Goal: Task Accomplishment & Management: Complete application form

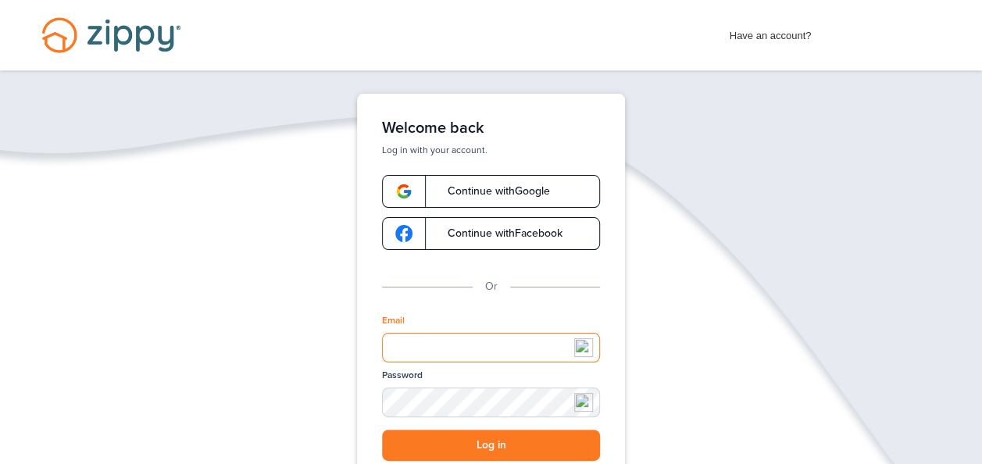
click at [431, 355] on input "Email" at bounding box center [491, 348] width 218 height 30
type input "**********"
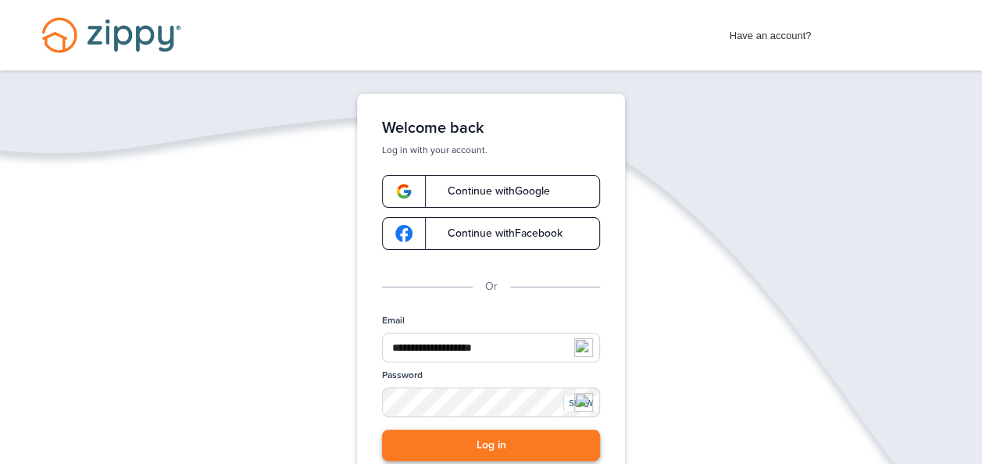
click at [463, 438] on button "Log in" at bounding box center [491, 446] width 218 height 32
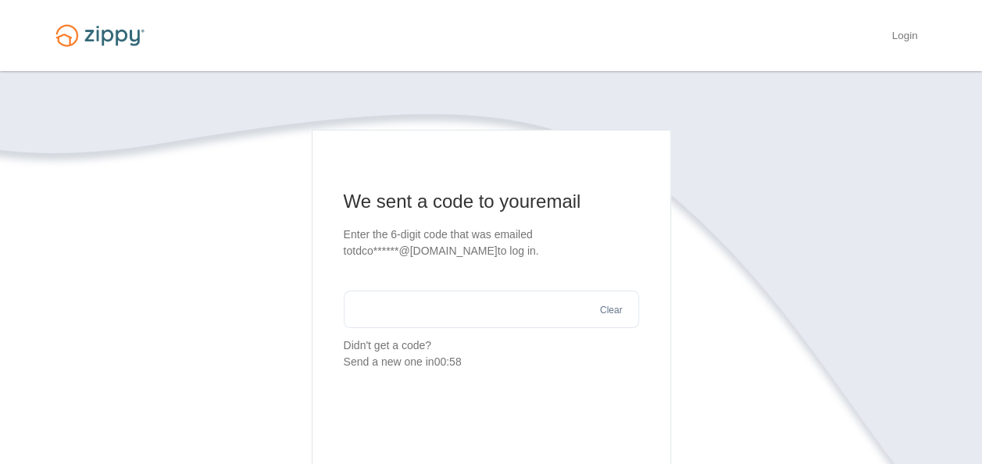
click at [465, 322] on input "text" at bounding box center [491, 310] width 295 height 38
click at [427, 302] on input "text" at bounding box center [491, 310] width 295 height 38
paste input "******"
type input "******"
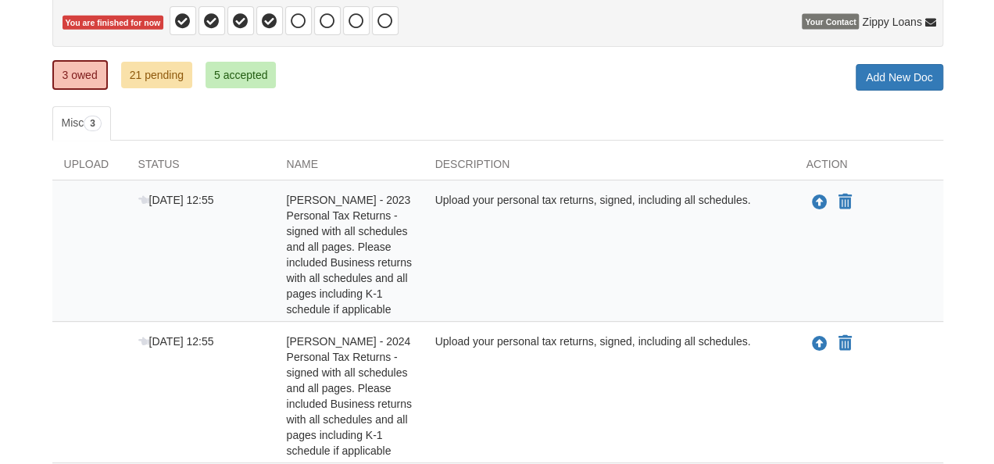
scroll to position [177, 0]
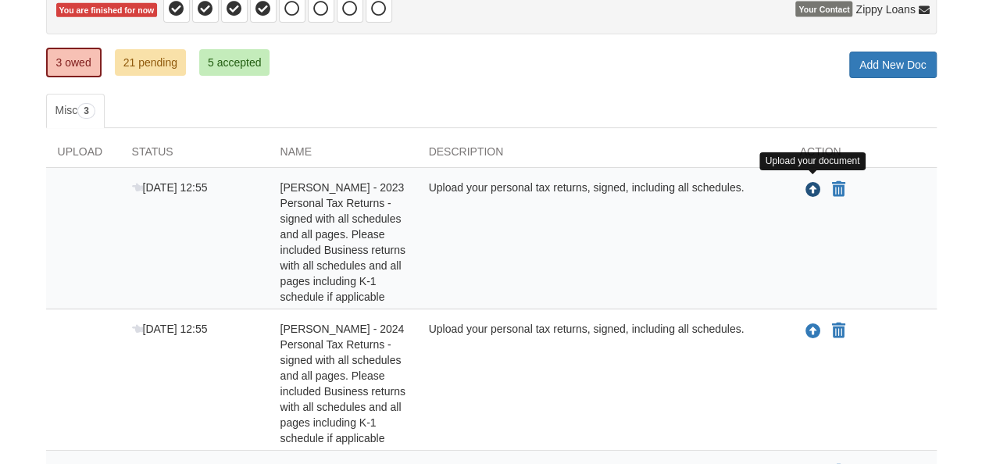
click at [813, 187] on icon "Upload Toryanna Paulsen - 2023 Personal Tax Returns - signed with all schedules…" at bounding box center [814, 191] width 16 height 16
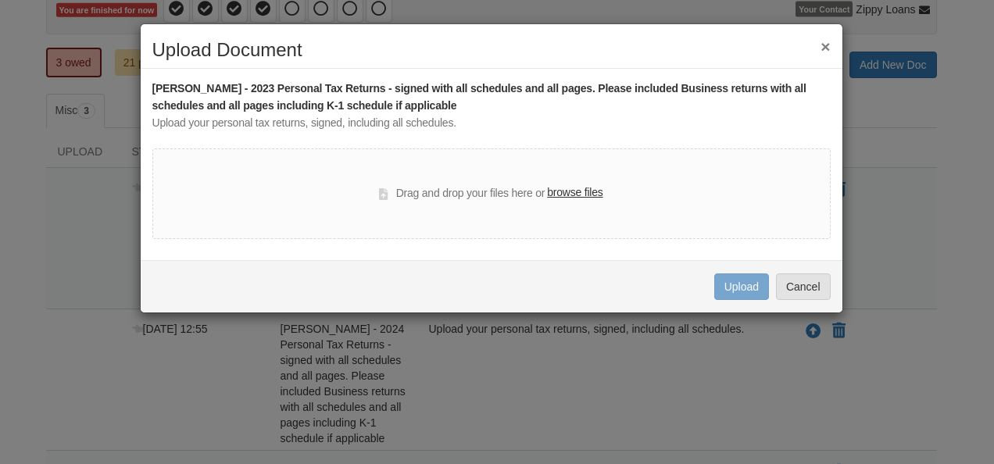
click at [585, 194] on label "browse files" at bounding box center [574, 192] width 55 height 17
click at [0, 0] on input "browse files" at bounding box center [0, 0] width 0 height 0
click at [577, 199] on label "browse files" at bounding box center [574, 192] width 55 height 17
click at [0, 0] on input "browse files" at bounding box center [0, 0] width 0 height 0
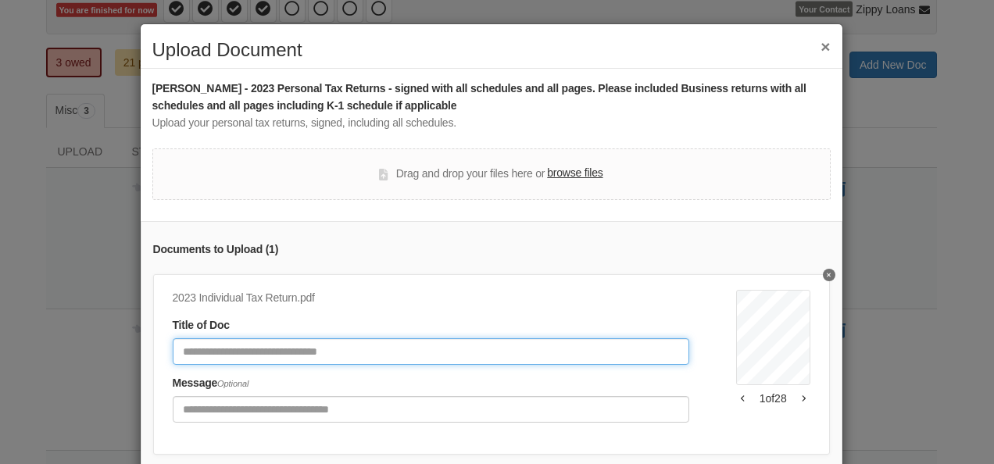
click at [534, 348] on input "Document Title" at bounding box center [431, 351] width 516 height 27
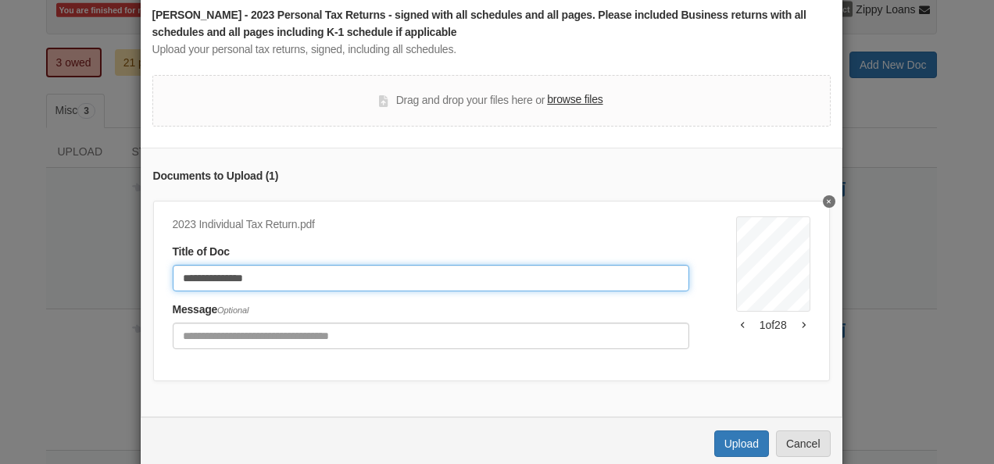
scroll to position [113, 0]
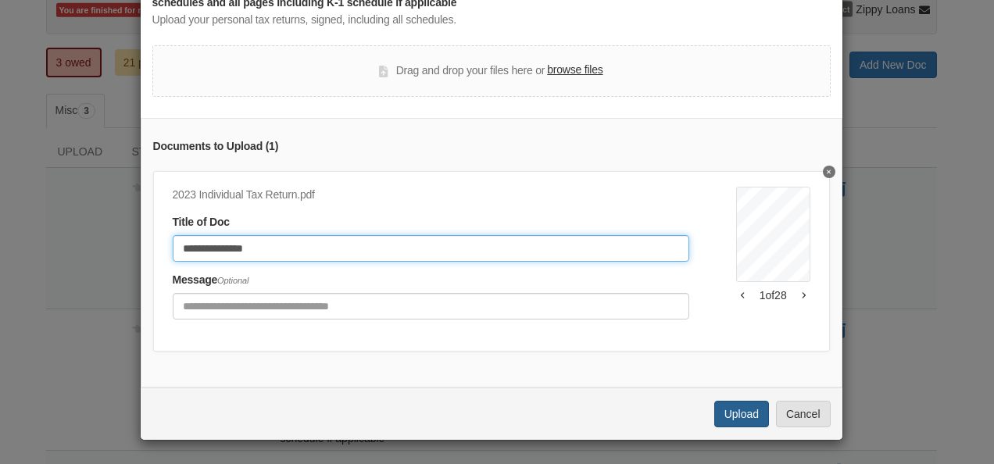
type input "**********"
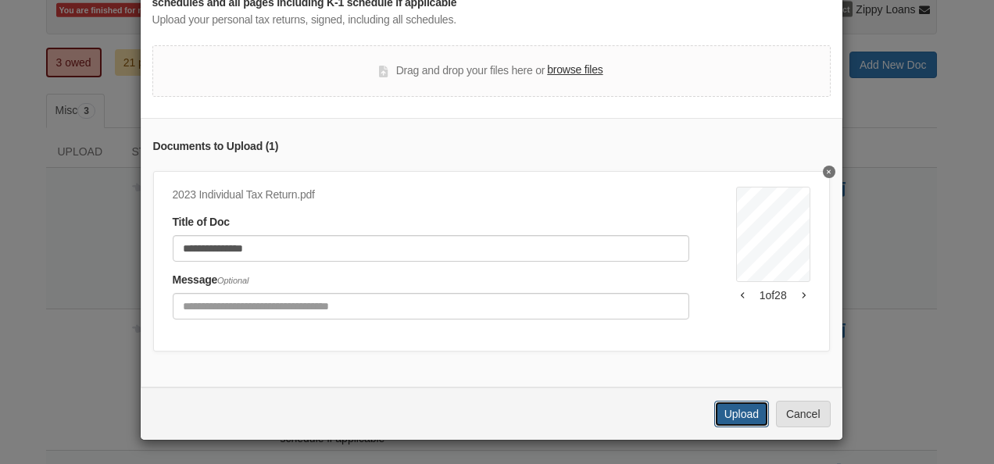
click at [733, 421] on button "Upload" at bounding box center [741, 414] width 55 height 27
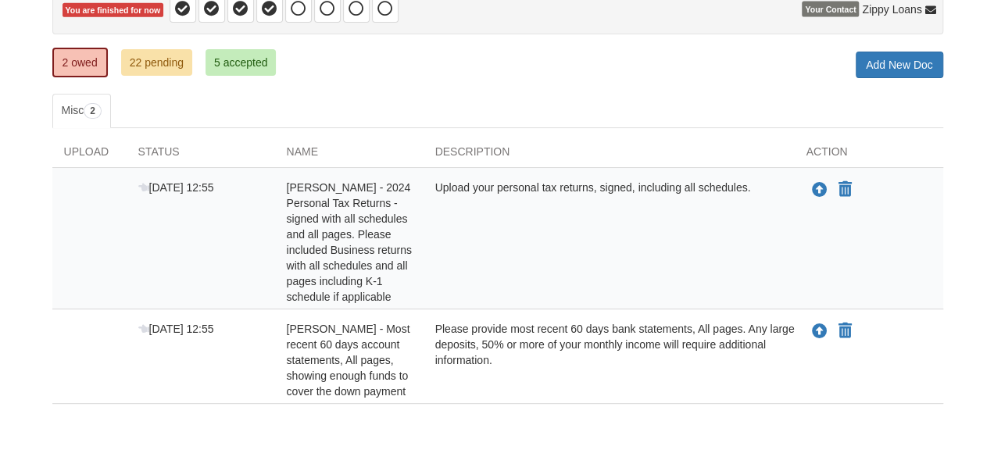
scroll to position [177, 0]
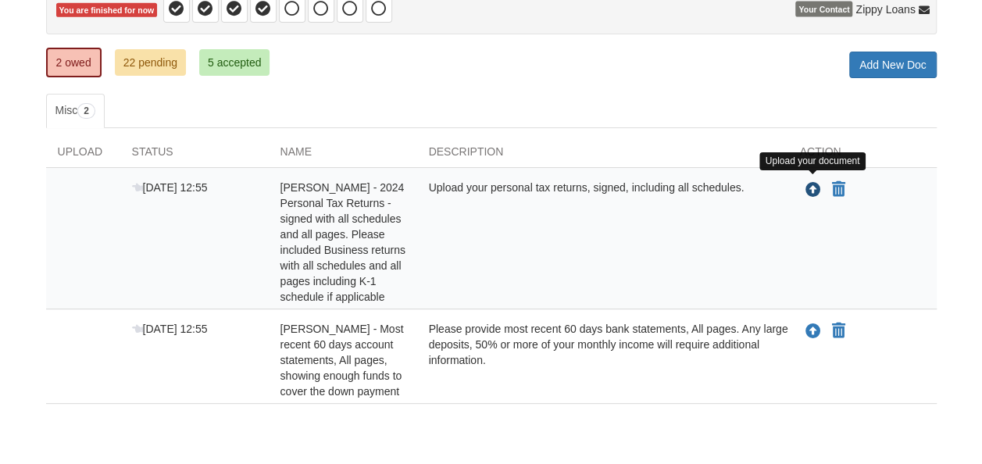
click at [808, 189] on icon "Upload Toryanna Paulsen - 2024 Personal Tax Returns - signed with all schedules…" at bounding box center [814, 191] width 16 height 16
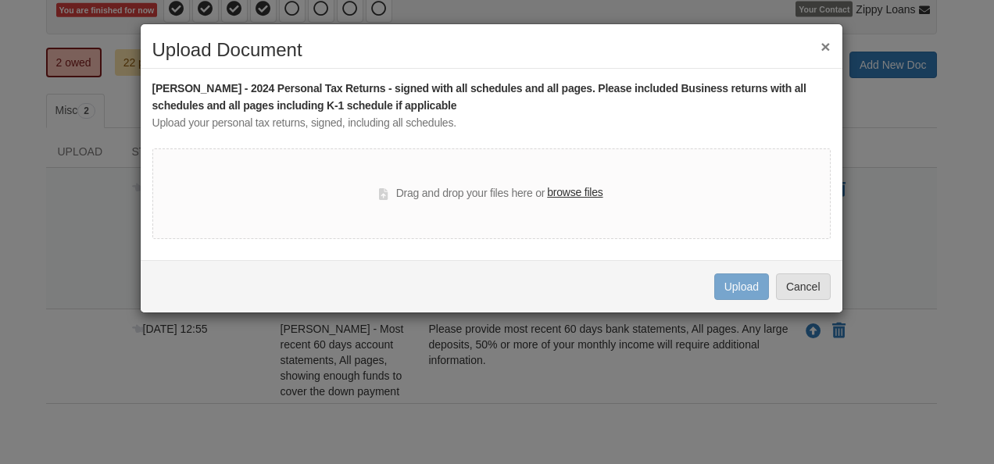
click at [584, 184] on label "browse files" at bounding box center [574, 192] width 55 height 17
click at [0, 0] on input "browse files" at bounding box center [0, 0] width 0 height 0
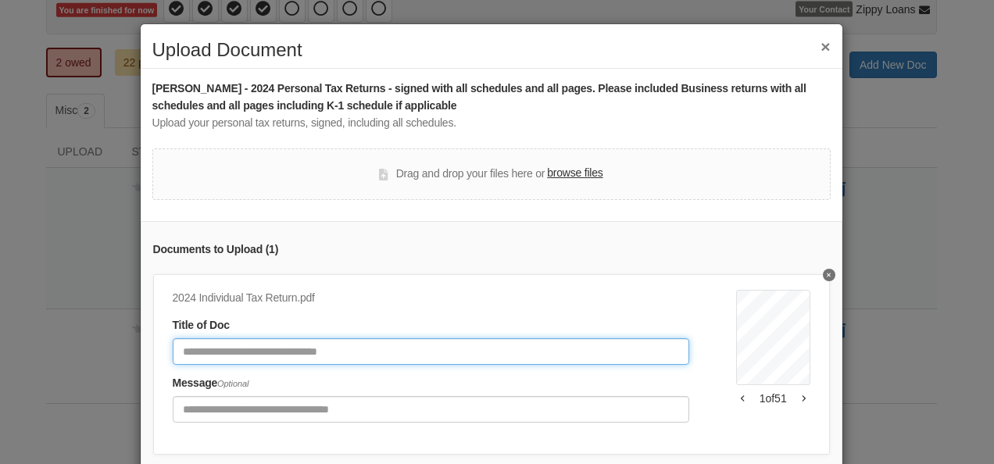
click at [509, 353] on input "Document Title" at bounding box center [431, 351] width 516 height 27
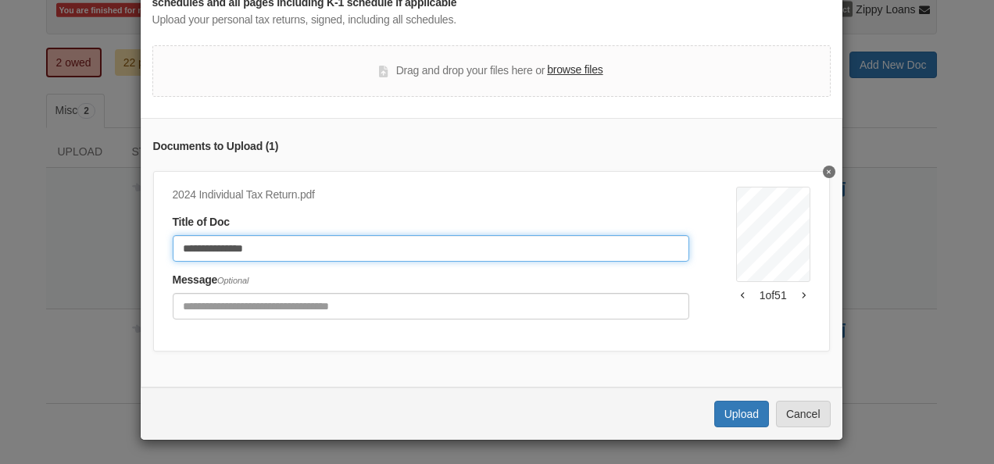
scroll to position [113, 0]
type input "**********"
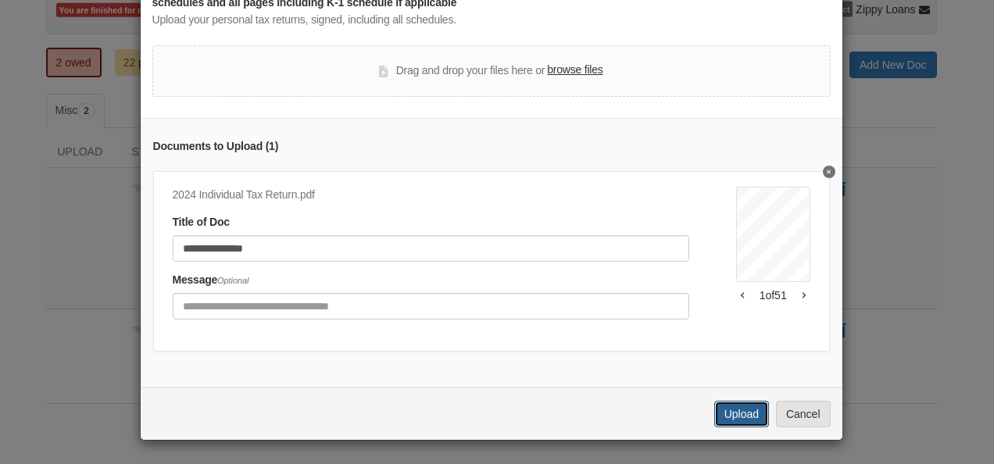
click at [731, 422] on button "Upload" at bounding box center [741, 414] width 55 height 27
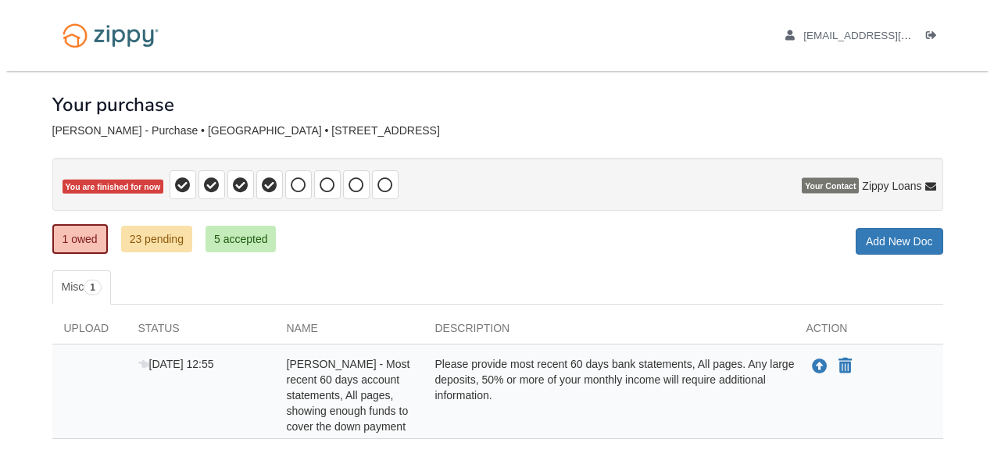
scroll to position [97, 0]
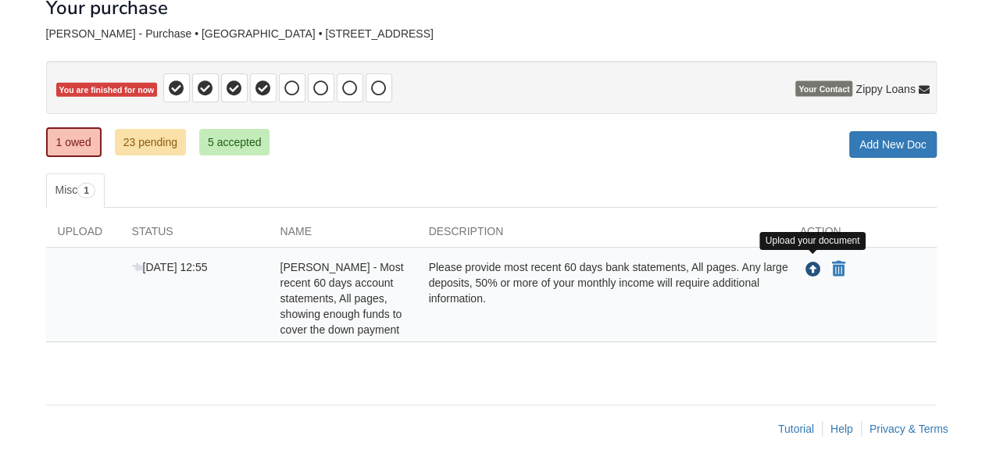
click at [814, 263] on icon "Upload Toryanna Paulsen - Most recent 60 days account statements, All pages, sh…" at bounding box center [814, 271] width 16 height 16
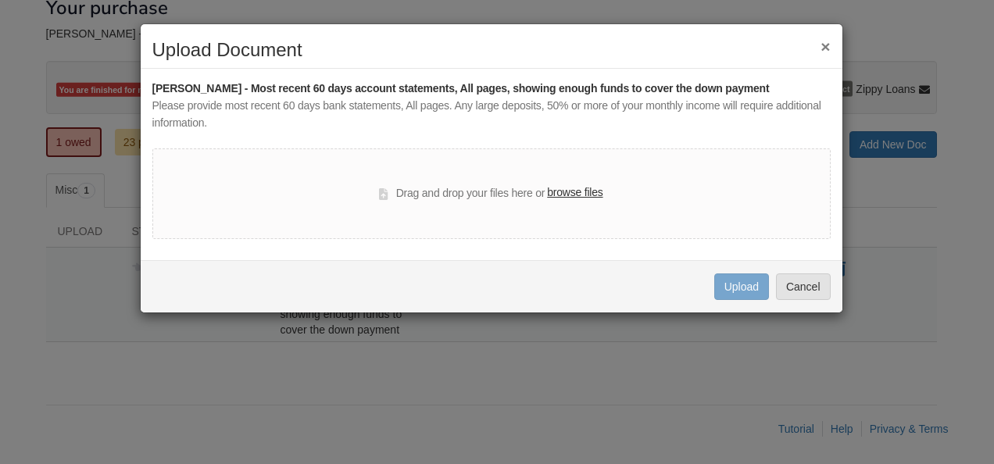
click at [582, 193] on label "browse files" at bounding box center [574, 192] width 55 height 17
click at [0, 0] on input "browse files" at bounding box center [0, 0] width 0 height 0
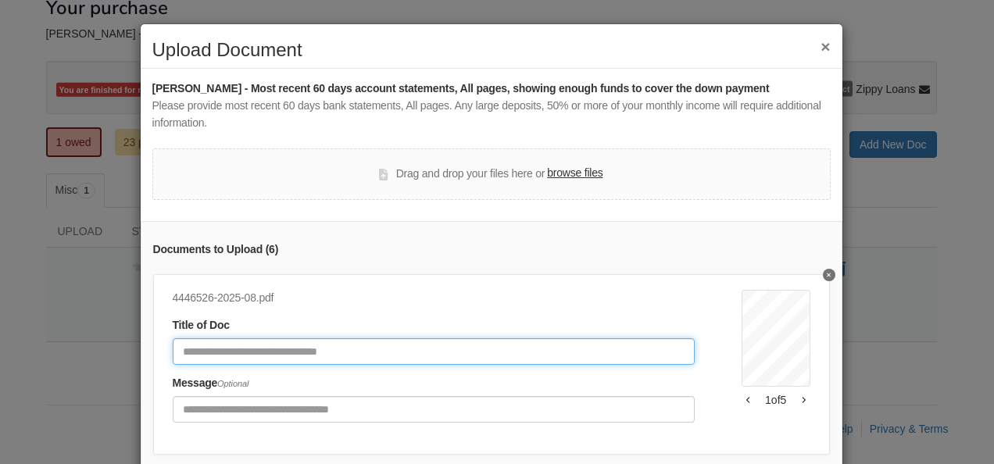
click at [513, 352] on input "Document Title" at bounding box center [434, 351] width 522 height 27
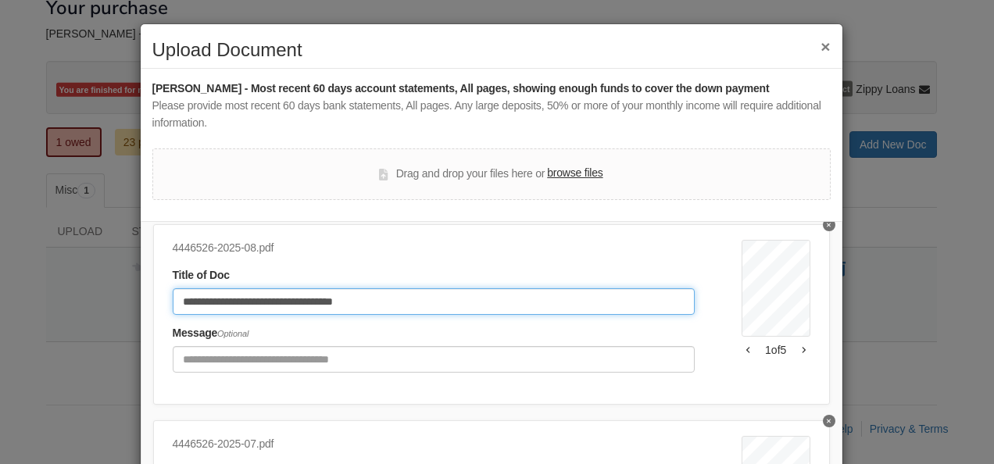
scroll to position [38, 0]
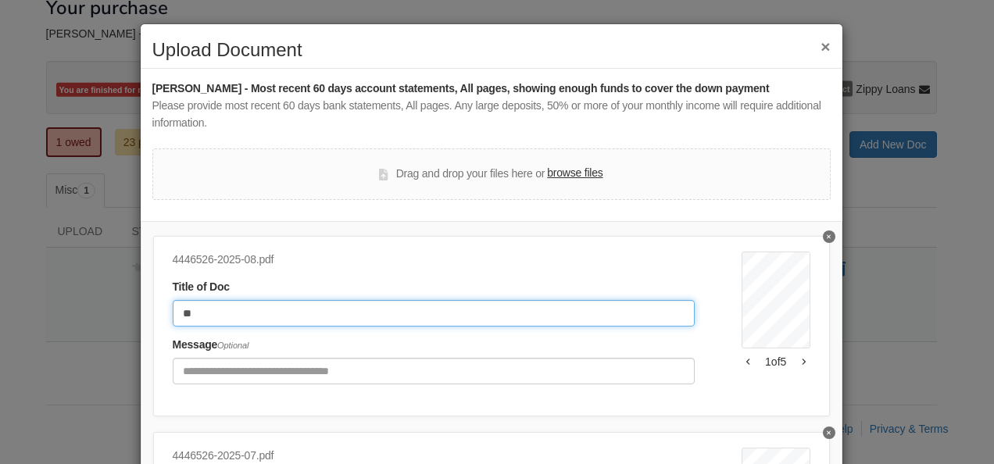
type input "*"
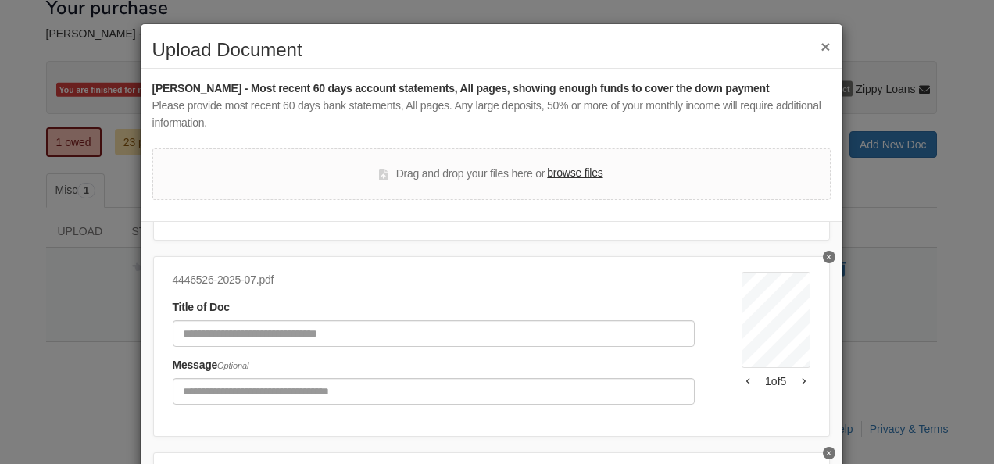
scroll to position [230, 0]
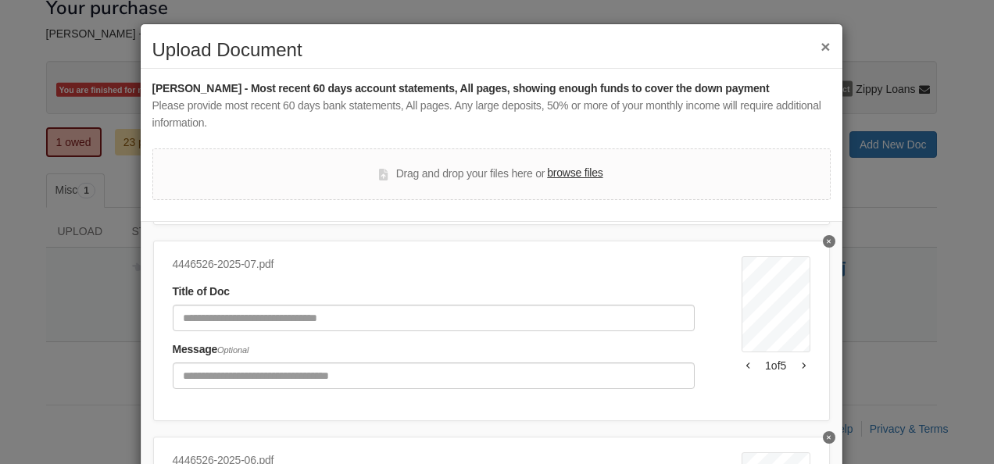
click at [802, 364] on icon "button" at bounding box center [804, 366] width 4 height 8
click at [746, 366] on icon "button" at bounding box center [747, 366] width 3 height 6
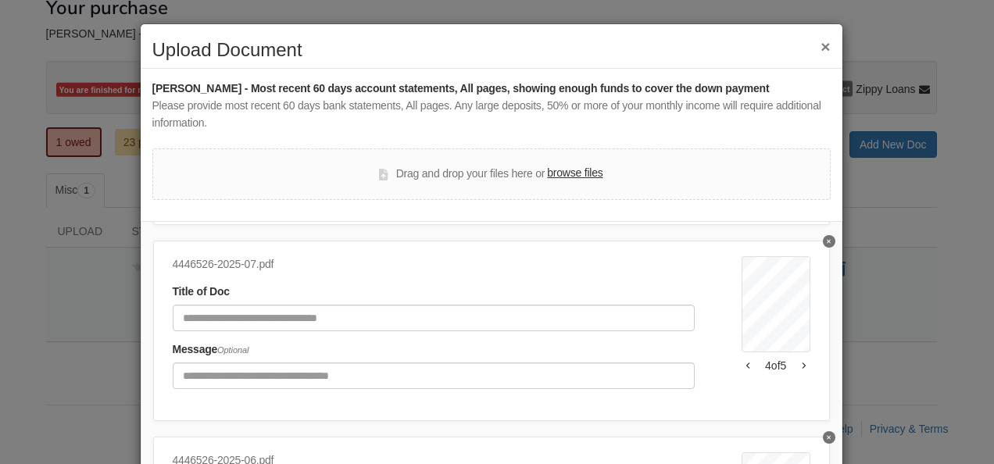
click at [746, 364] on icon "button" at bounding box center [748, 366] width 4 height 8
click at [741, 377] on div "Date Description Type Amount Balance Jul 24, 2025 Google Snapchat Card -$2.49 $…" at bounding box center [775, 327] width 69 height 143
click at [746, 366] on icon "button" at bounding box center [747, 366] width 3 height 6
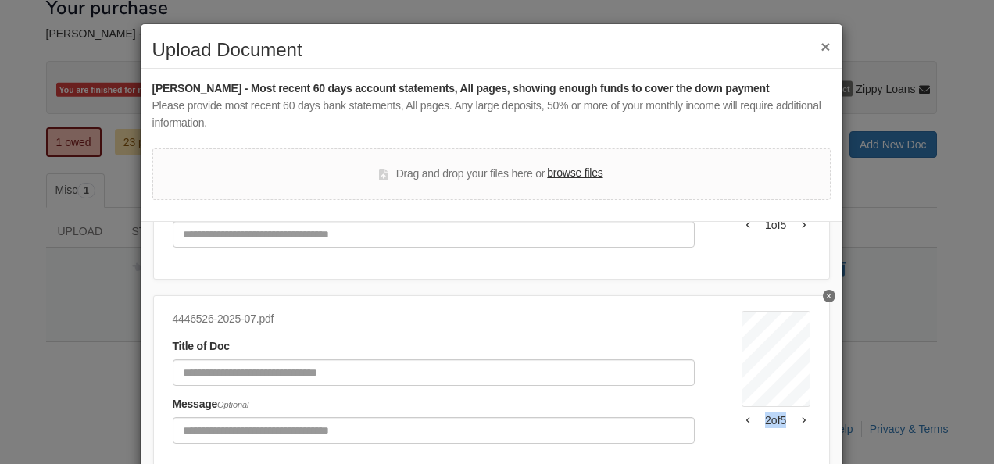
scroll to position [170, 0]
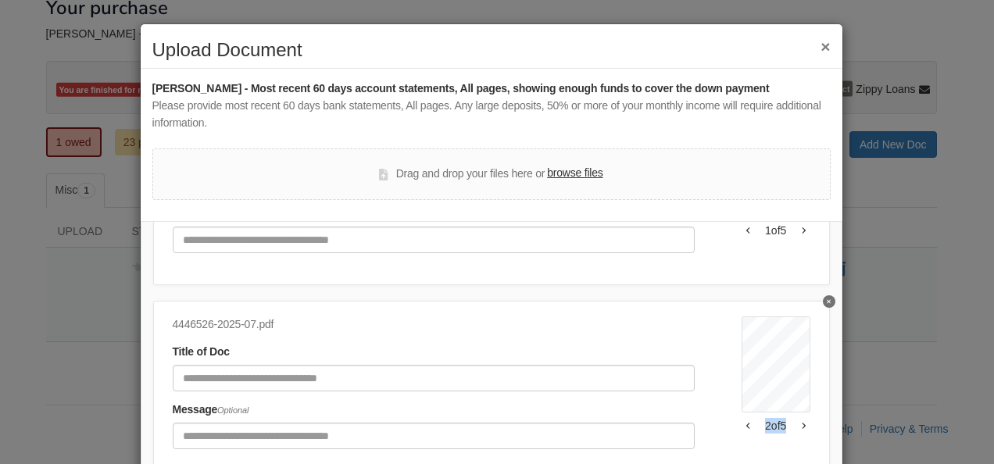
click at [725, 298] on div "Documents to Upload ( 6 ) 4446526-2025-08.pdf Title of Doc Message Optional Get…" at bounding box center [492, 416] width 702 height 391
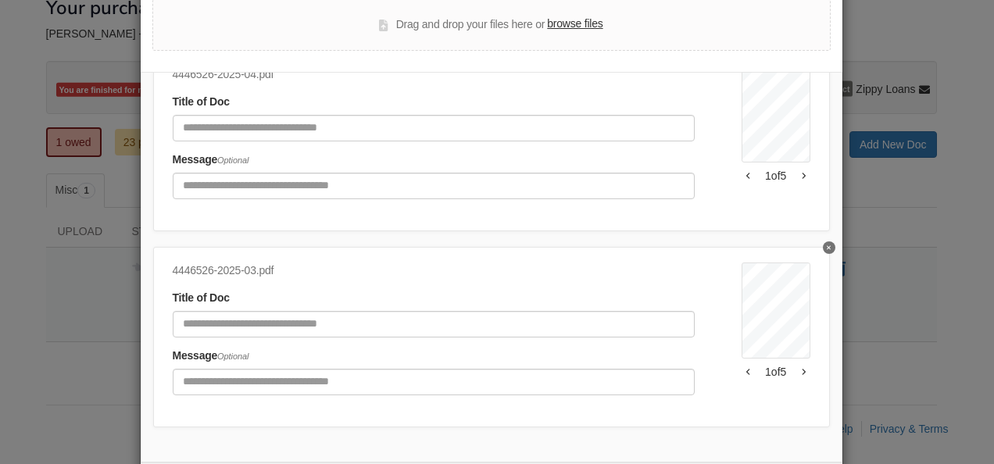
scroll to position [175, 0]
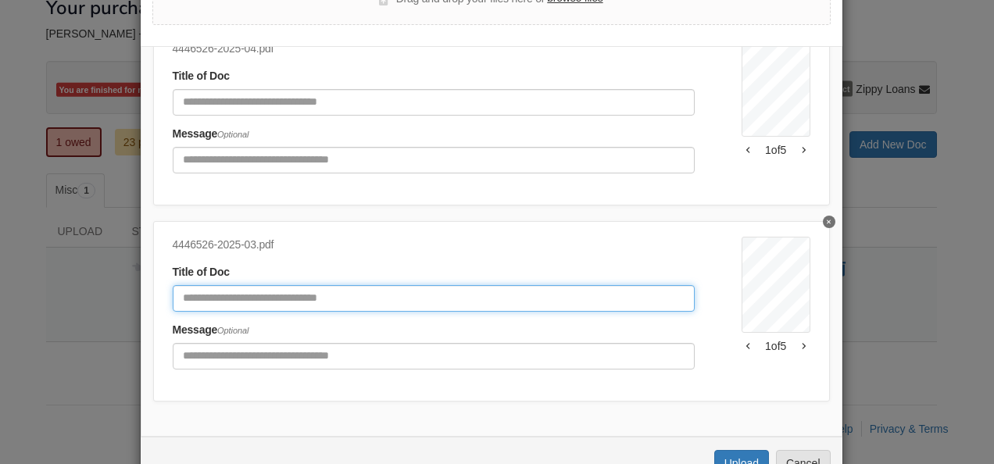
click at [596, 285] on input "Document Title" at bounding box center [434, 298] width 522 height 27
click at [380, 286] on input "Document Title" at bounding box center [434, 298] width 522 height 27
type input "**********"
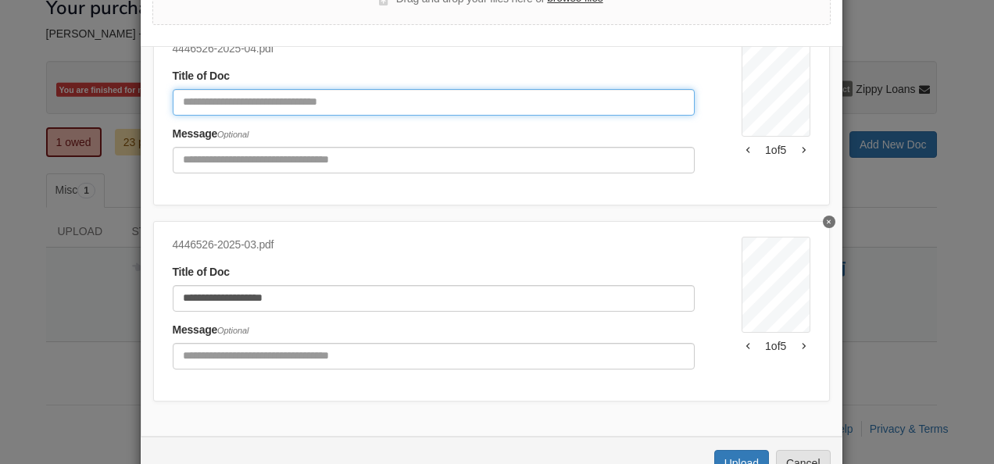
click at [363, 94] on input "Document Title" at bounding box center [434, 102] width 522 height 27
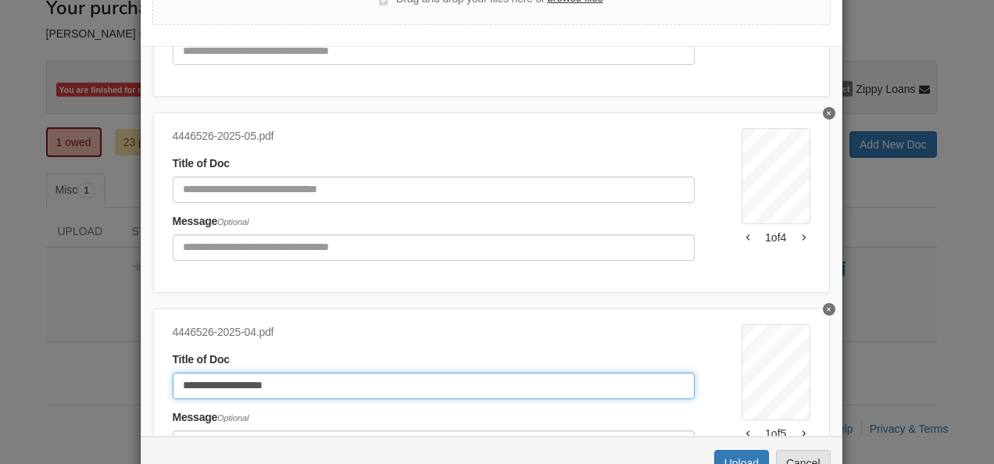
scroll to position [574, 0]
type input "**********"
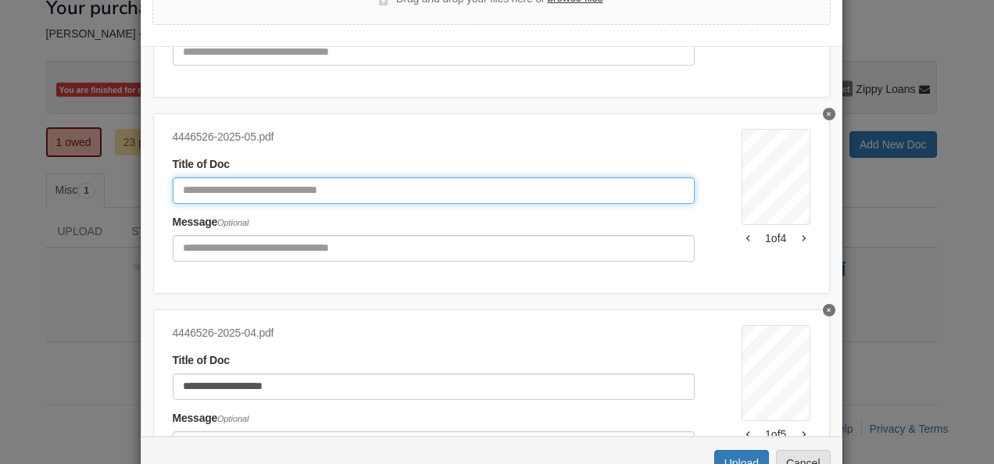
click at [411, 186] on input "Document Title" at bounding box center [434, 190] width 522 height 27
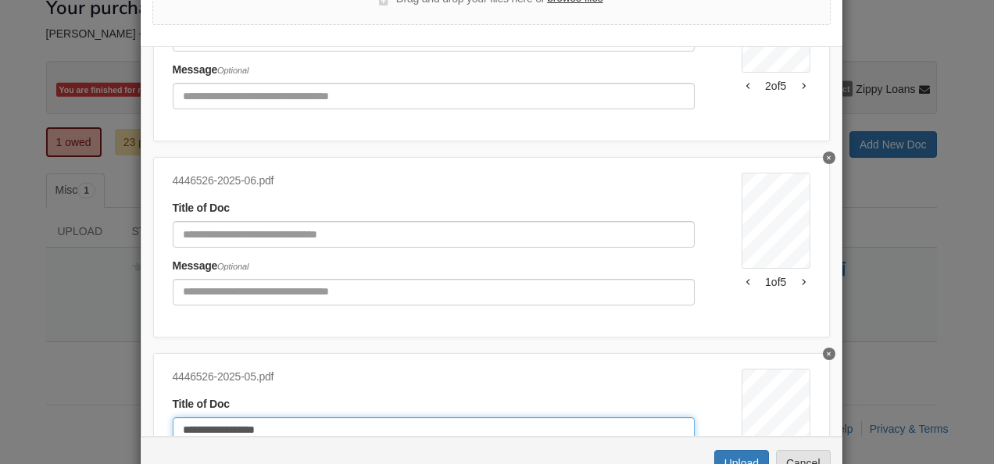
scroll to position [322, 0]
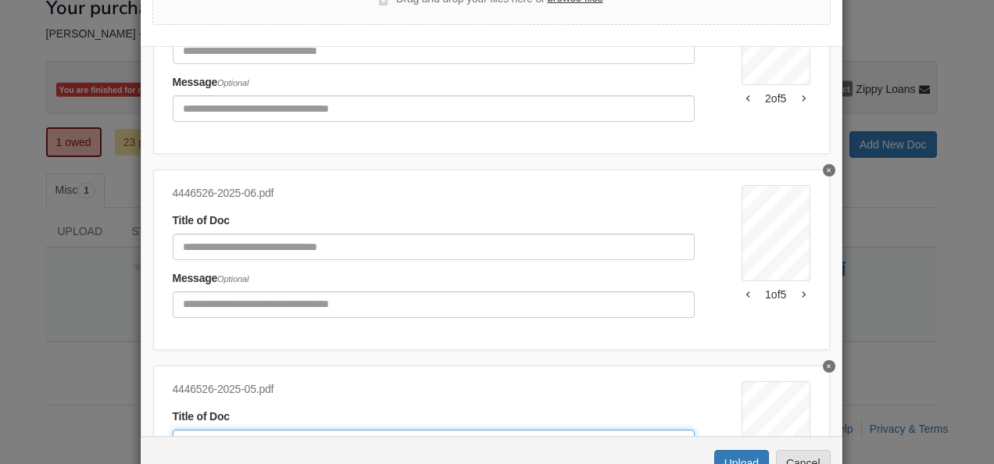
type input "**********"
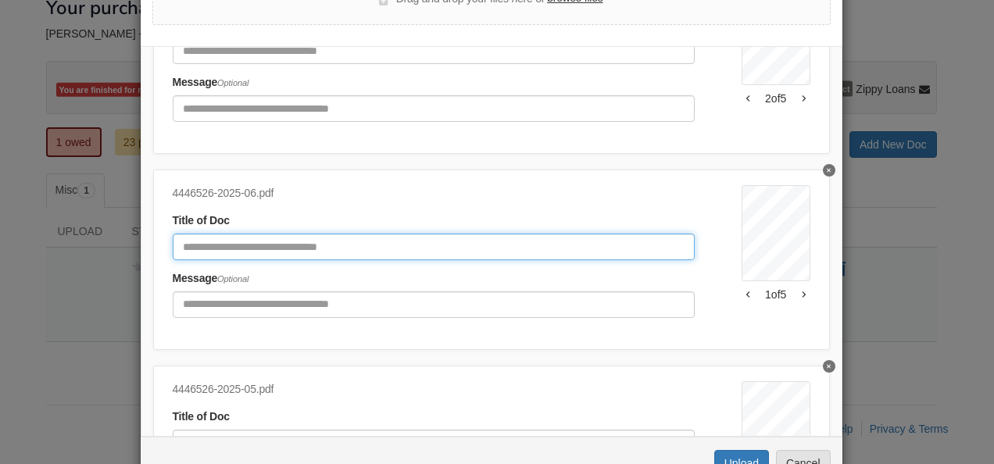
click at [416, 245] on input "Document Title" at bounding box center [434, 247] width 522 height 27
type input "**********"
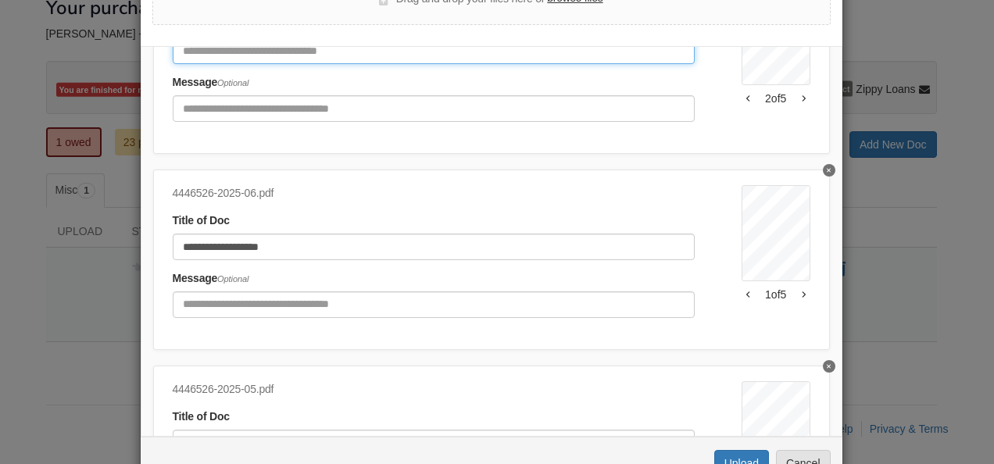
click at [230, 52] on input "Document Title" at bounding box center [434, 51] width 522 height 27
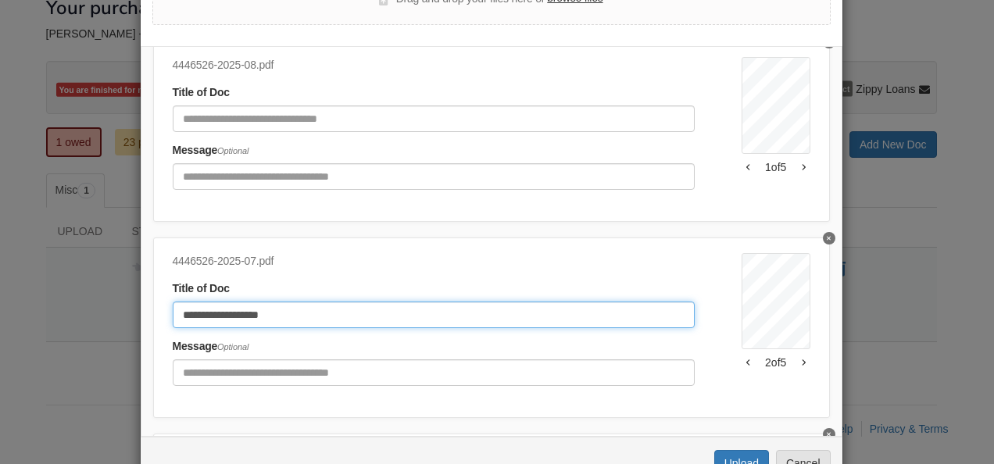
scroll to position [0, 0]
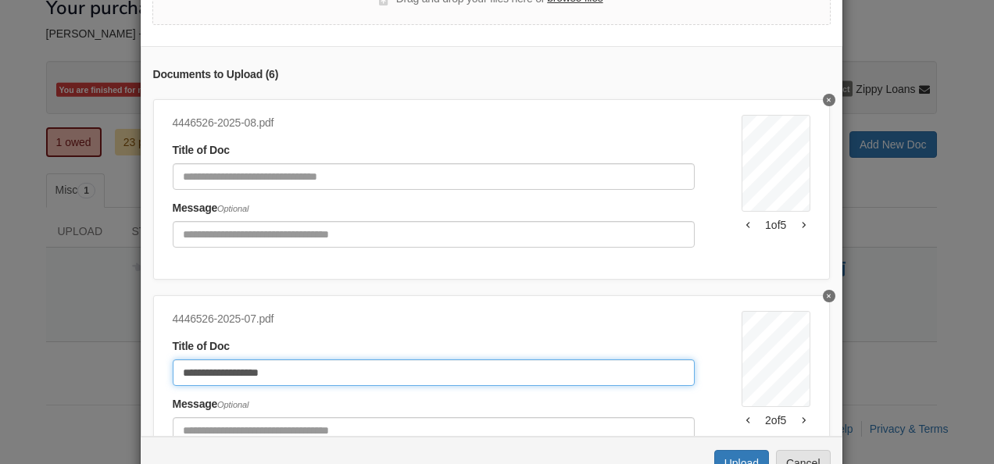
type input "**********"
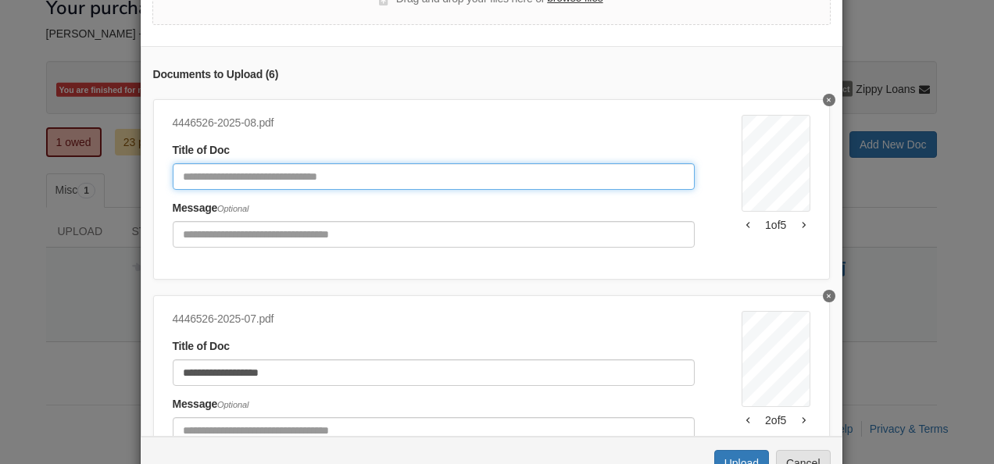
click at [385, 179] on input "Document Title" at bounding box center [434, 176] width 522 height 27
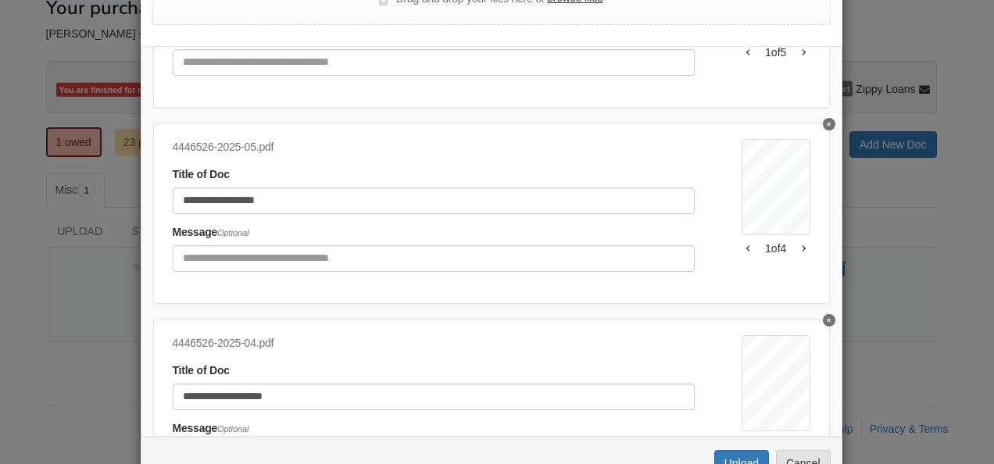
scroll to position [867, 0]
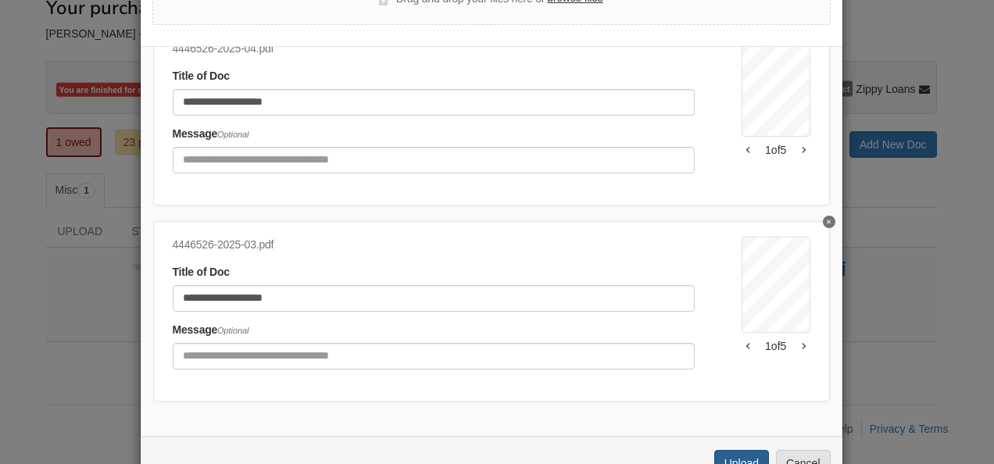
type input "**********"
click at [741, 458] on button "Upload" at bounding box center [741, 463] width 55 height 27
